Goal: Obtain resource: Download file/media

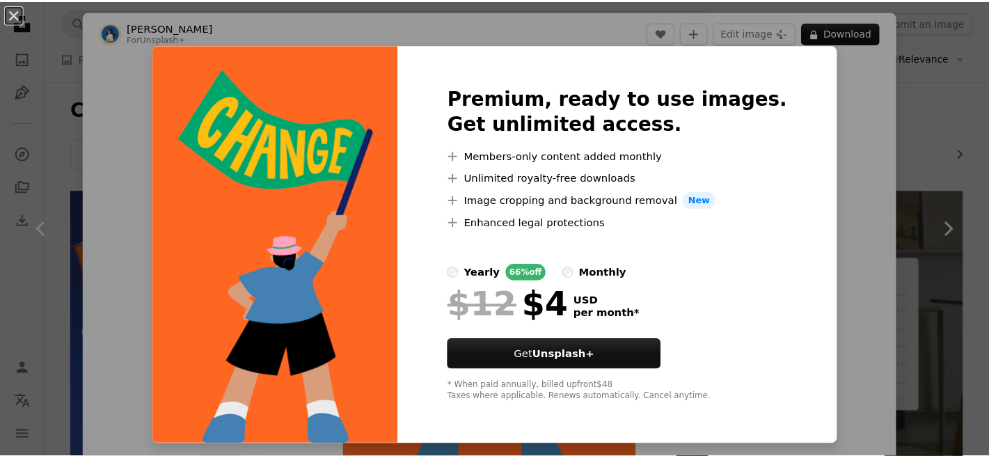
scroll to position [1771, 0]
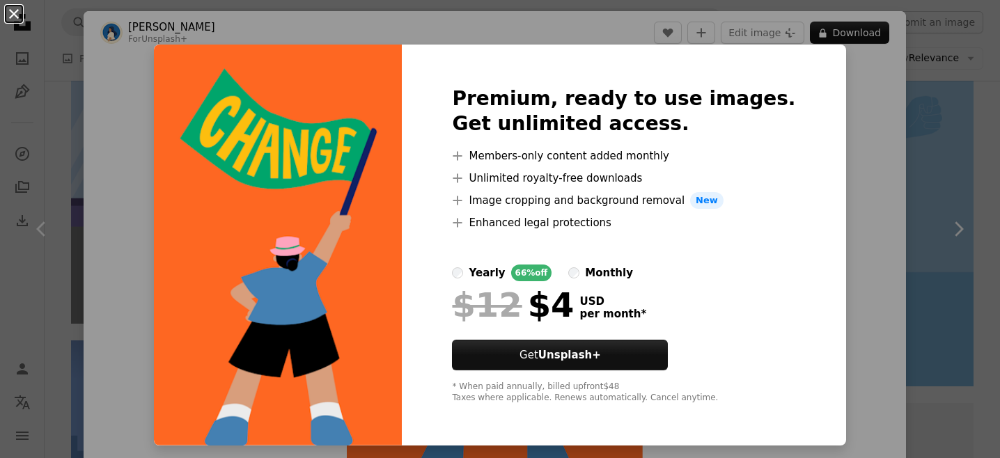
click at [17, 12] on button "An X shape" at bounding box center [14, 14] width 17 height 17
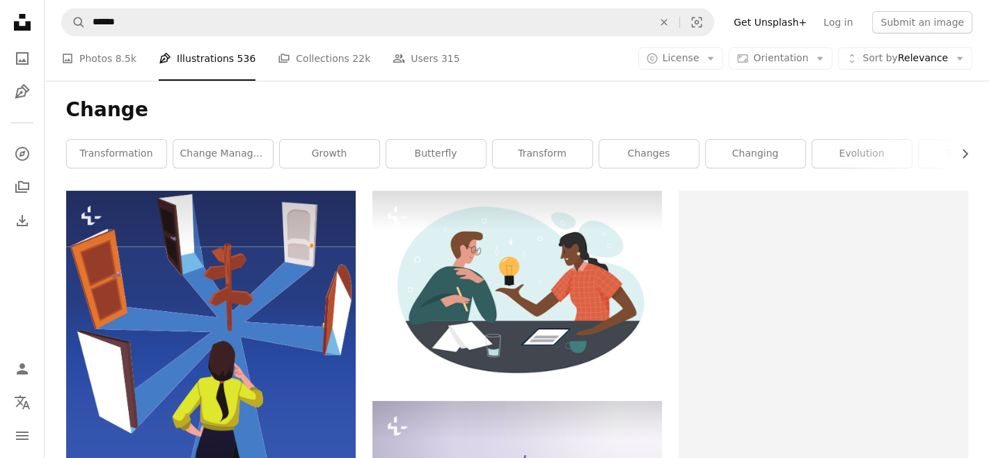
scroll to position [7, 0]
